Goal: Navigation & Orientation: Find specific page/section

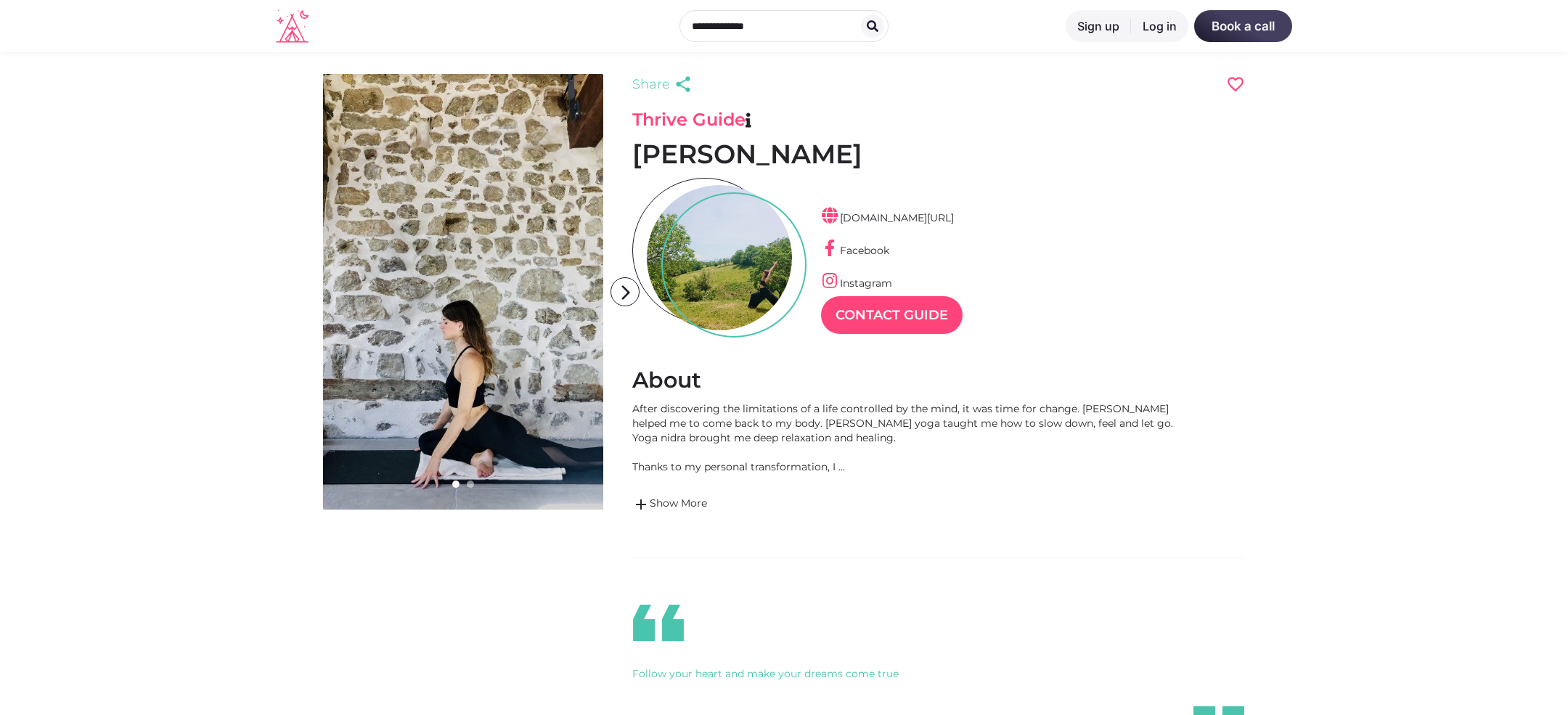
scroll to position [35, 63]
click at [880, 278] on link "Instagram" at bounding box center [856, 283] width 71 height 13
click at [695, 504] on link "add Show More" at bounding box center [915, 504] width 566 height 18
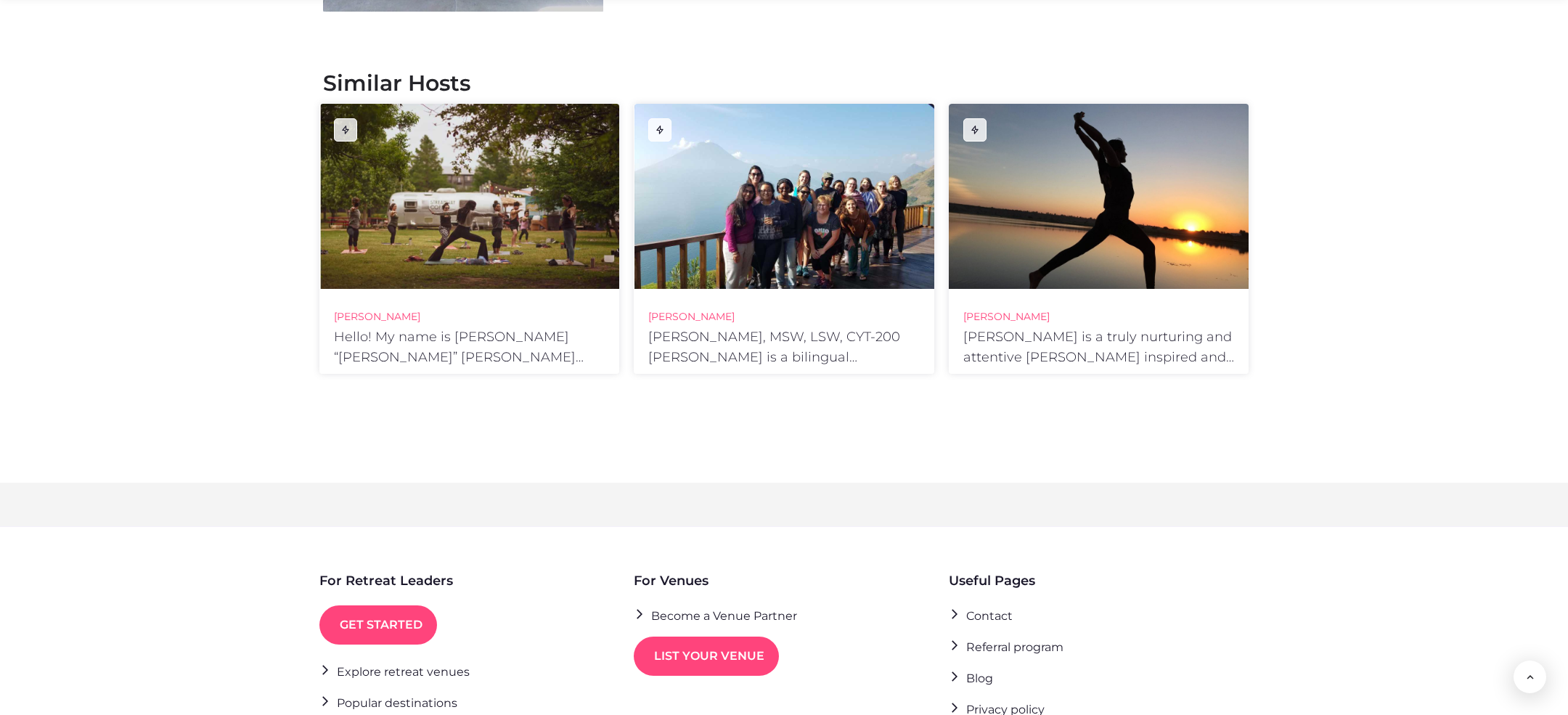
scroll to position [2258, 0]
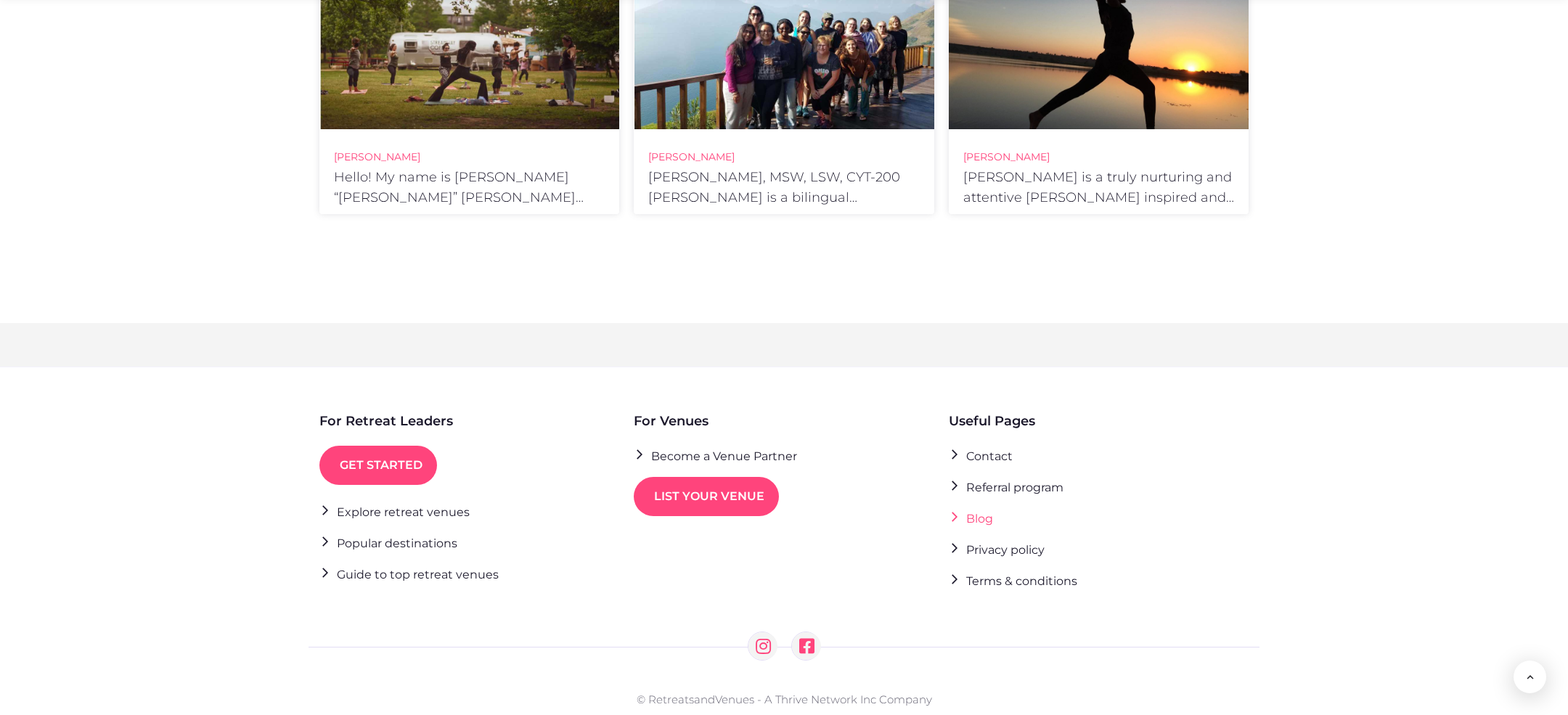
click at [975, 508] on link "Blog" at bounding box center [970, 517] width 44 height 19
